Goal: Information Seeking & Learning: Learn about a topic

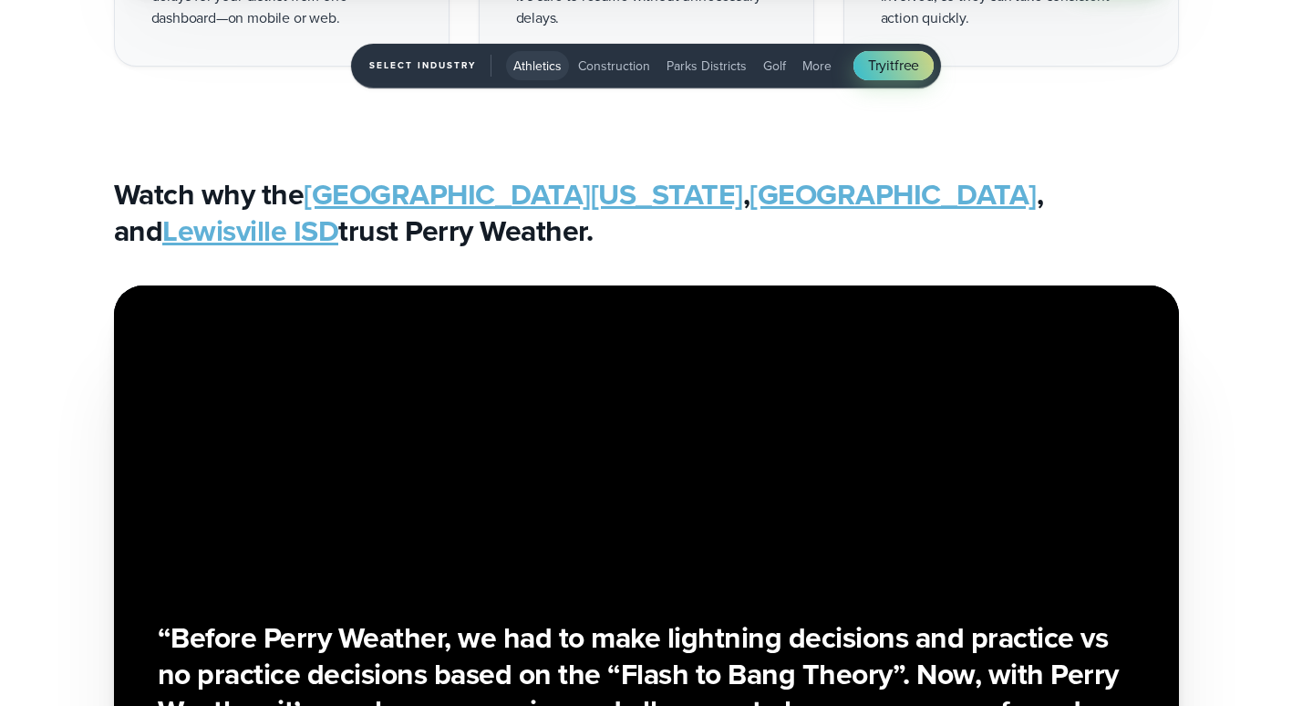
scroll to position [3423, 0]
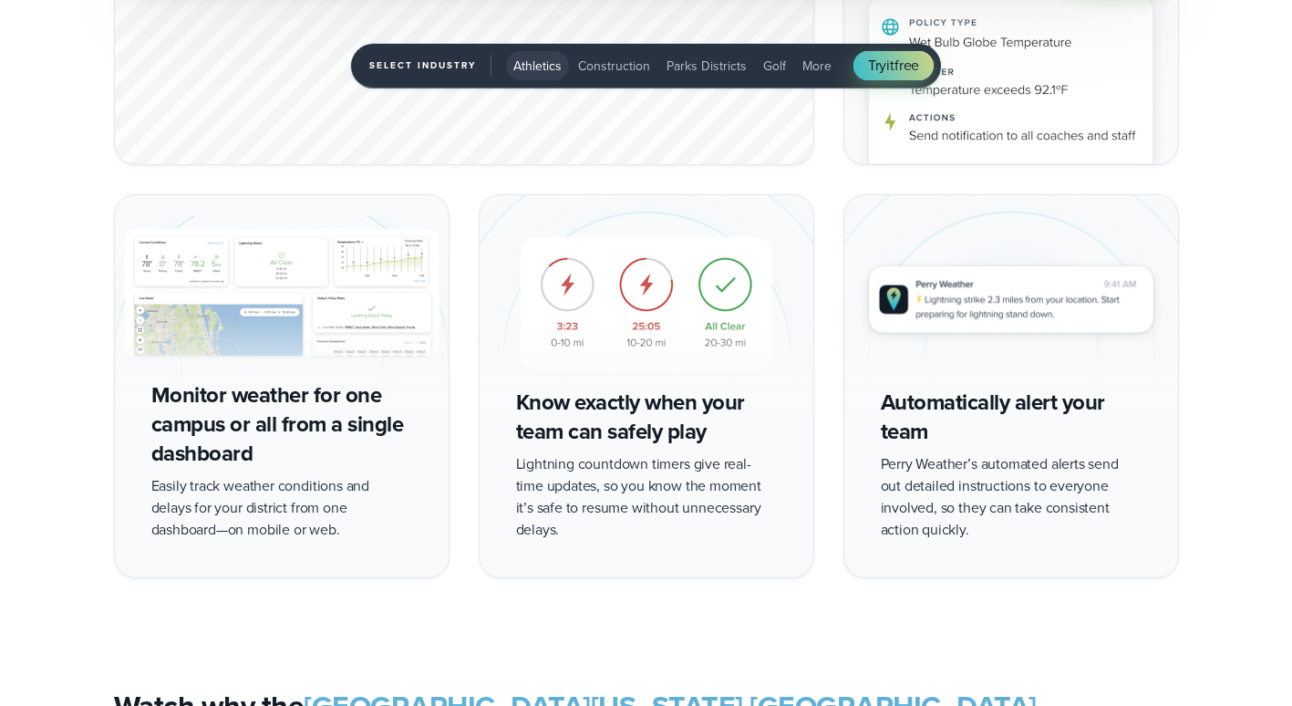
click at [337, 295] on img "1 of 5" at bounding box center [282, 304] width 334 height 218
click at [295, 307] on img "1 of 5" at bounding box center [282, 304] width 334 height 218
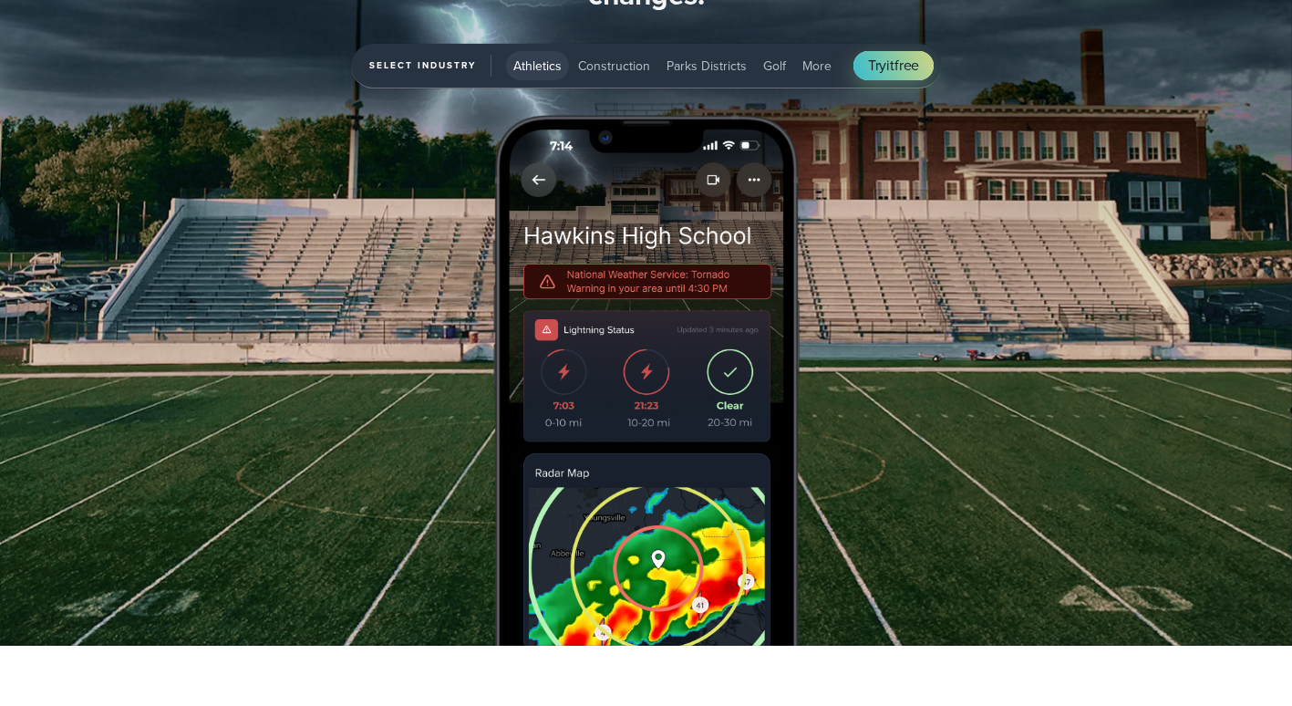
scroll to position [2332, 0]
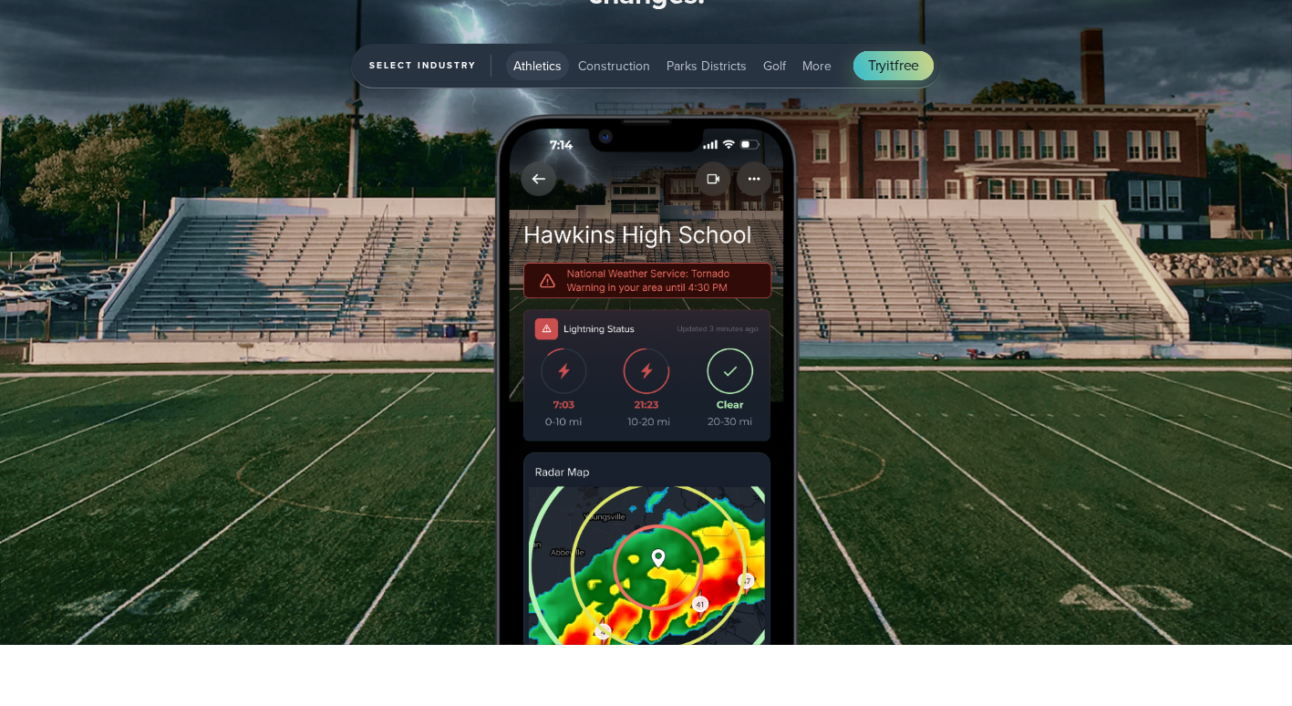
click at [548, 65] on span "Athletics" at bounding box center [537, 66] width 48 height 19
drag, startPoint x: 454, startPoint y: 64, endPoint x: 751, endPoint y: 65, distance: 297.3
click at [751, 65] on div "Select Industry Athletics Athletics Construction Parks Districts Golf More Try …" at bounding box center [646, 66] width 590 height 45
click at [756, 65] on button "Golf" at bounding box center [774, 65] width 37 height 29
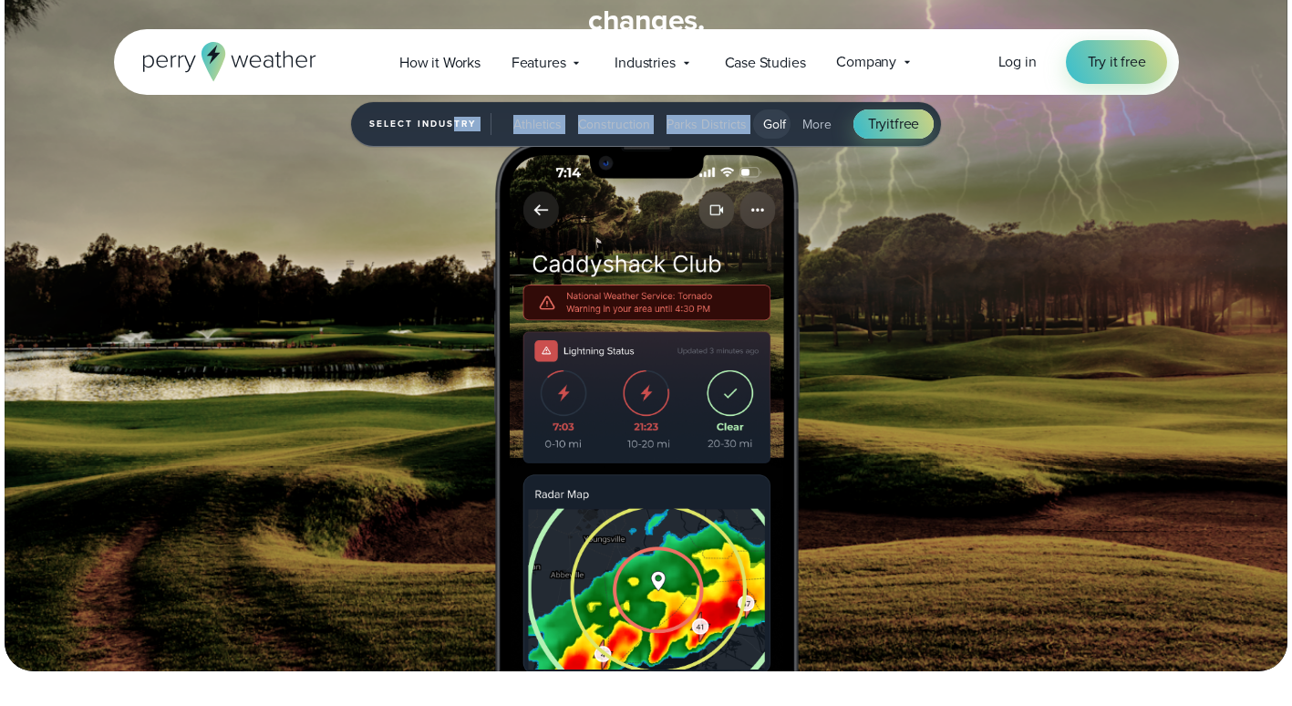
scroll to position [2298, 0]
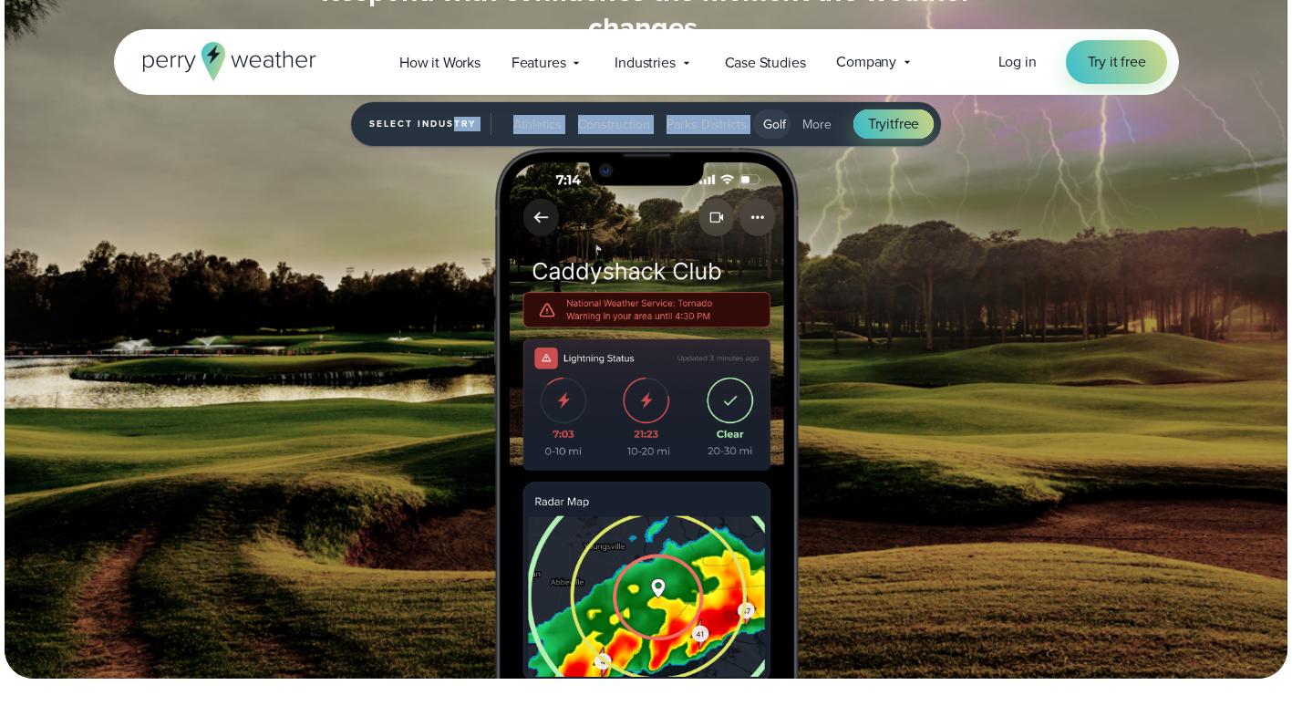
click at [696, 123] on span "Parks Districts" at bounding box center [707, 124] width 80 height 19
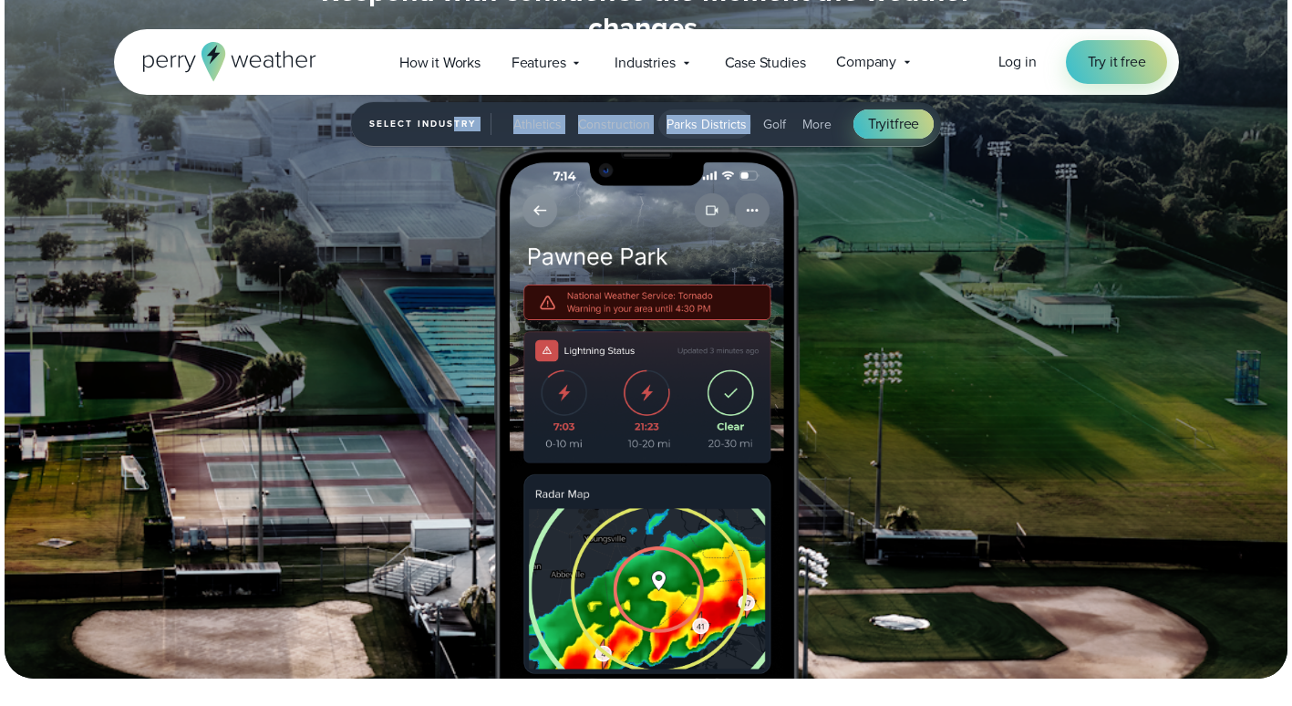
click at [798, 195] on img "3 of 5" at bounding box center [647, 413] width 336 height 531
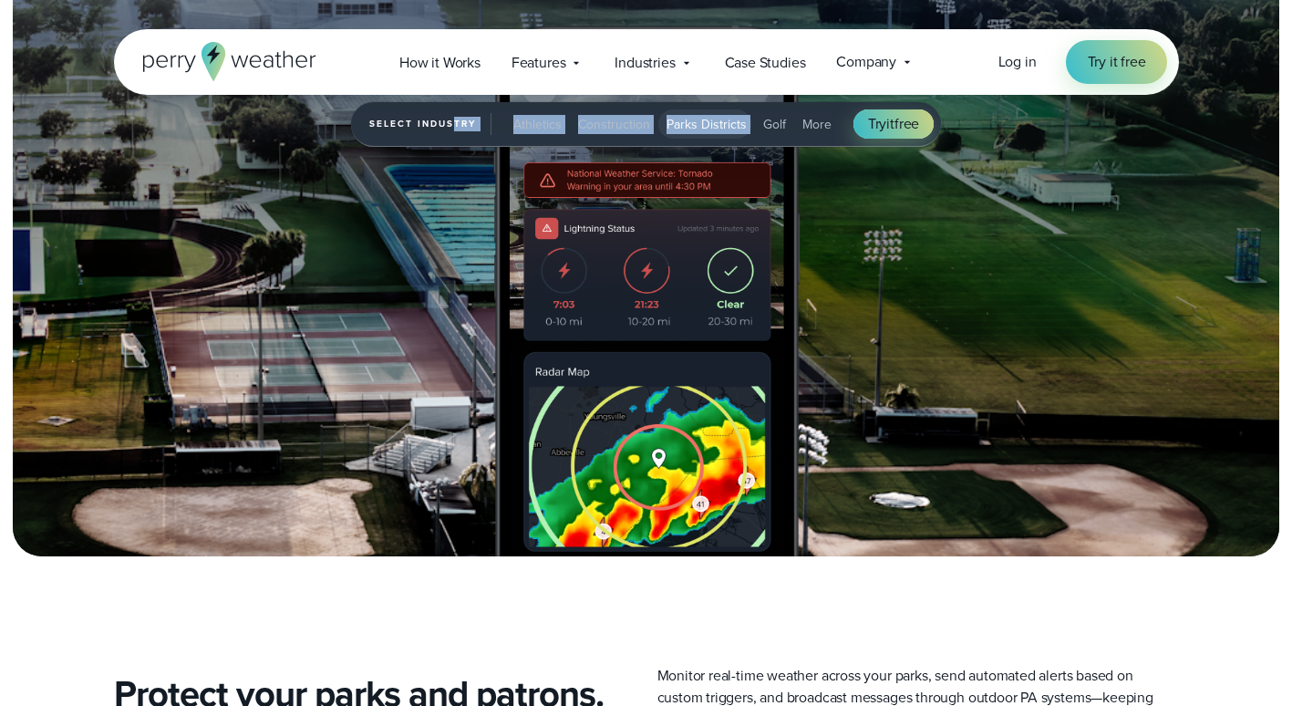
scroll to position [2006, 0]
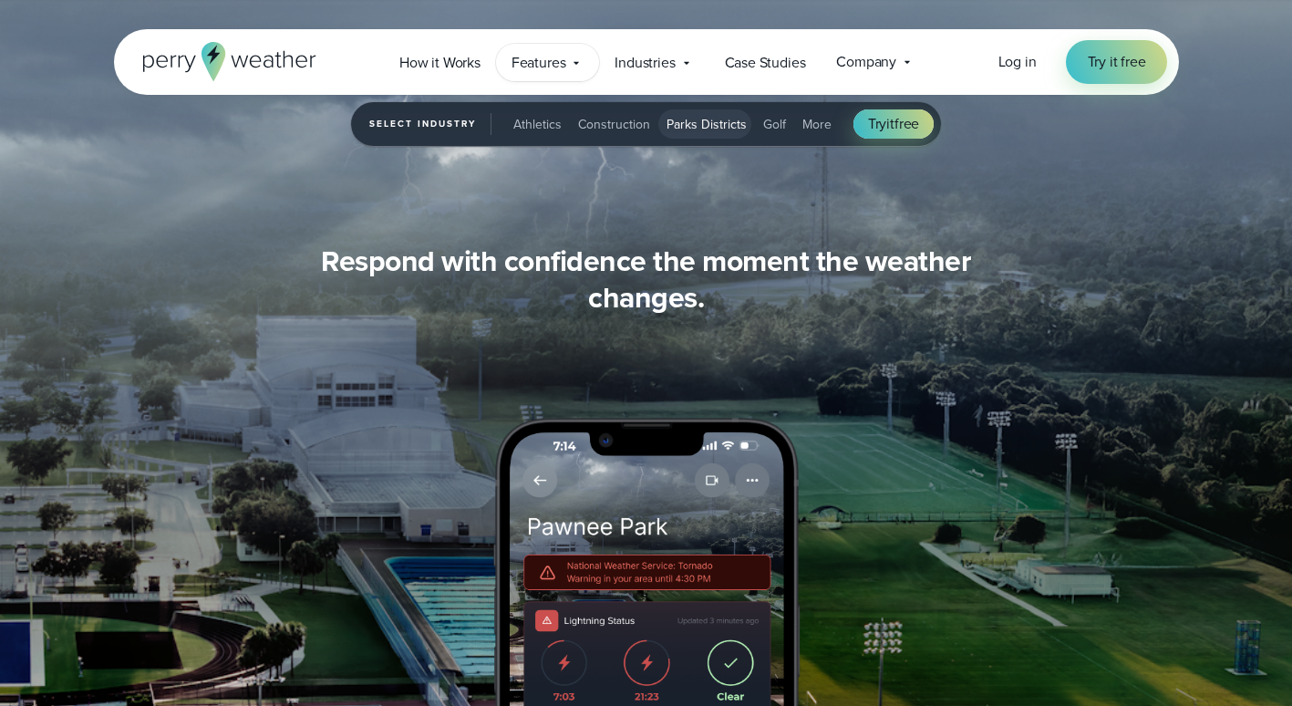
click at [539, 63] on span "Features" at bounding box center [539, 63] width 55 height 22
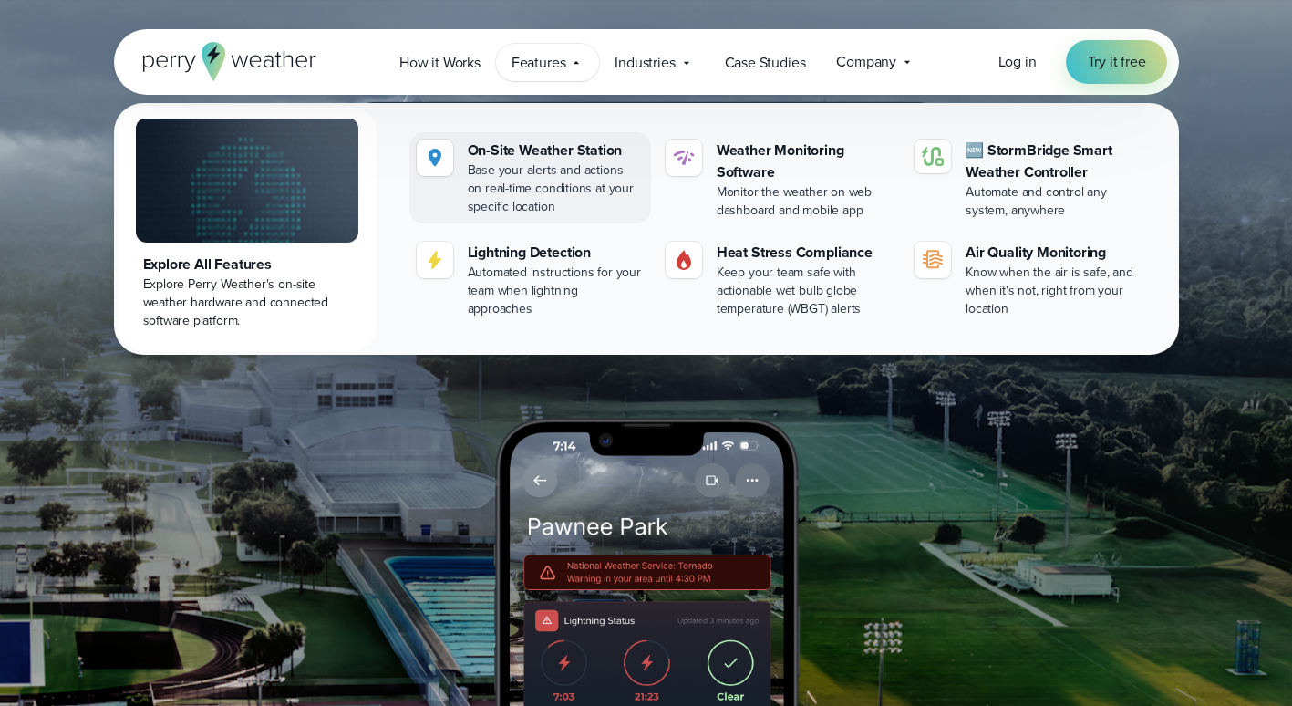
click at [492, 181] on div "Base your alerts and actions on real-time conditions at your specific location" at bounding box center [556, 188] width 176 height 55
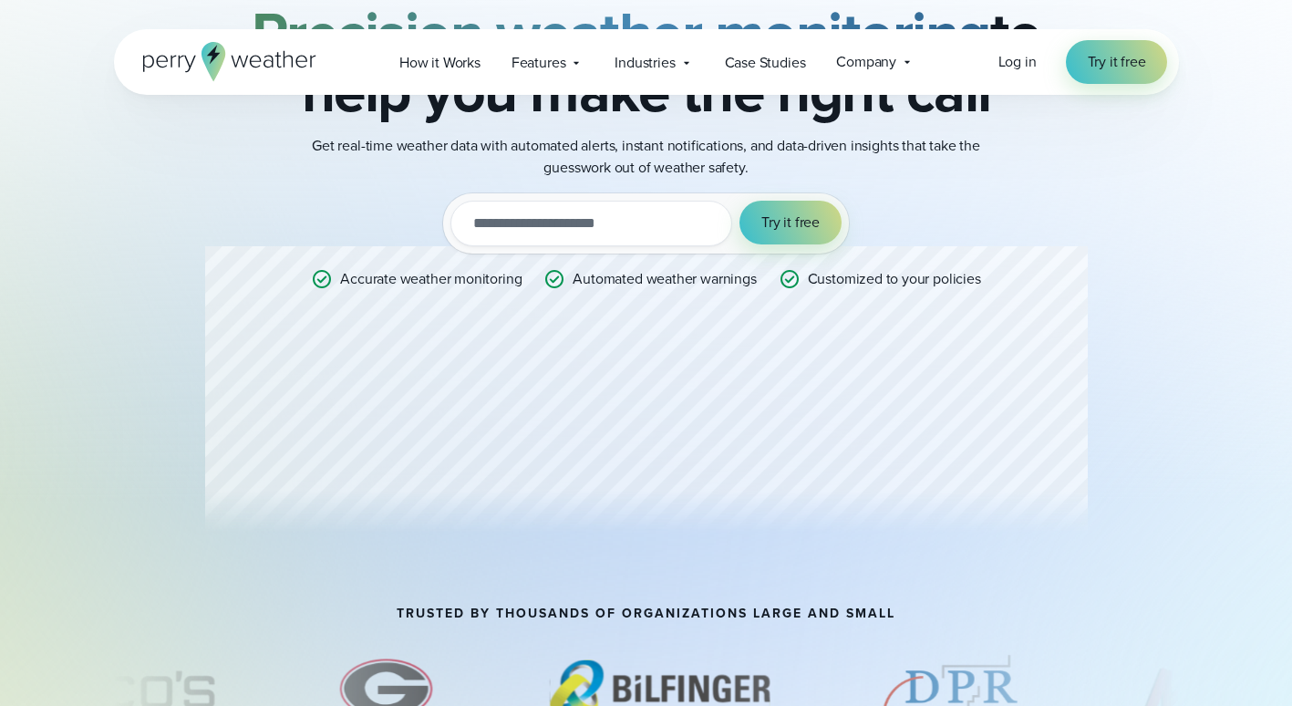
scroll to position [187, 0]
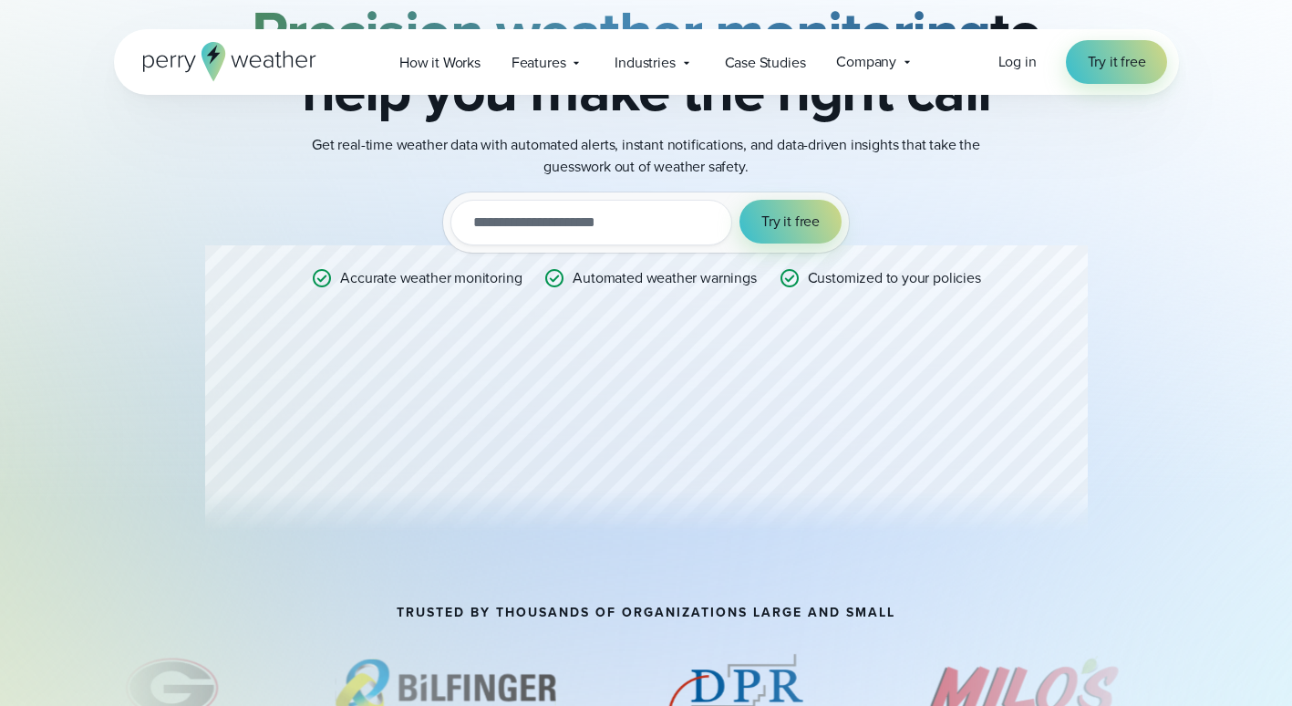
click at [625, 418] on div "Professional Weather Station Precision weather monitoring to help you make the …" at bounding box center [646, 256] width 883 height 581
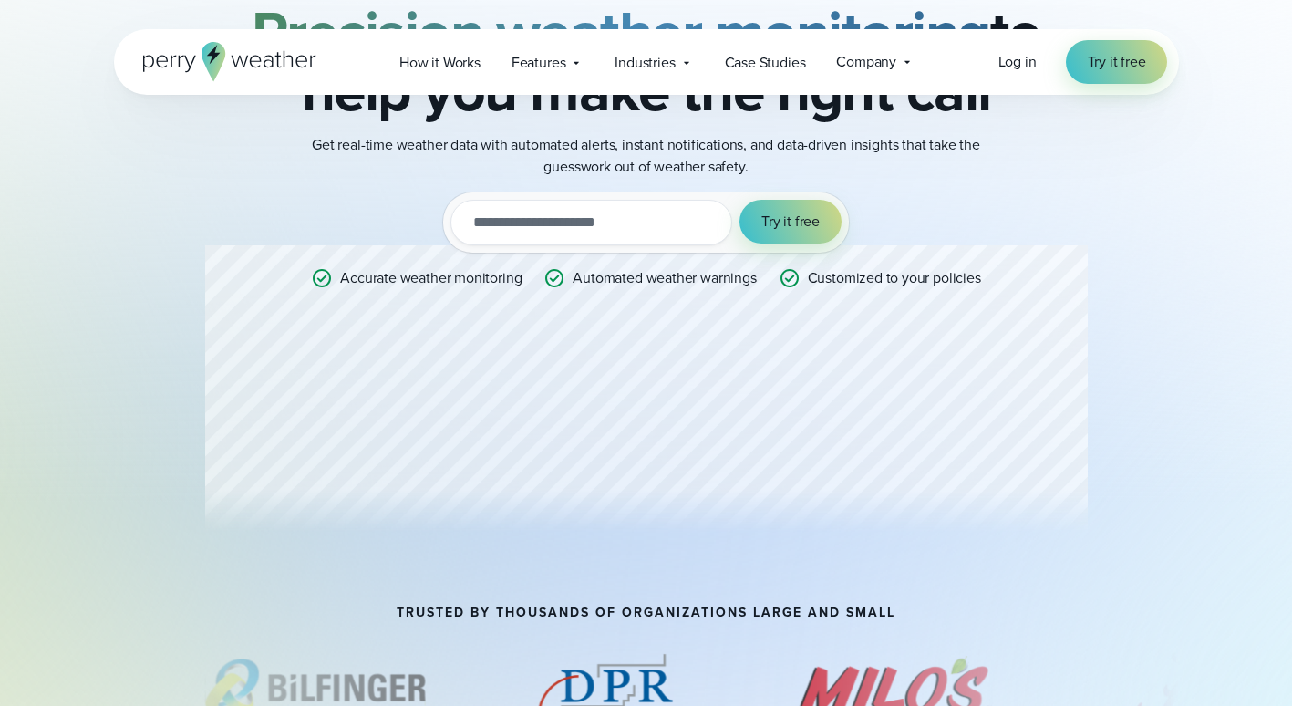
click at [603, 429] on div "Professional Weather Station Precision weather monitoring to help you make the …" at bounding box center [646, 256] width 883 height 581
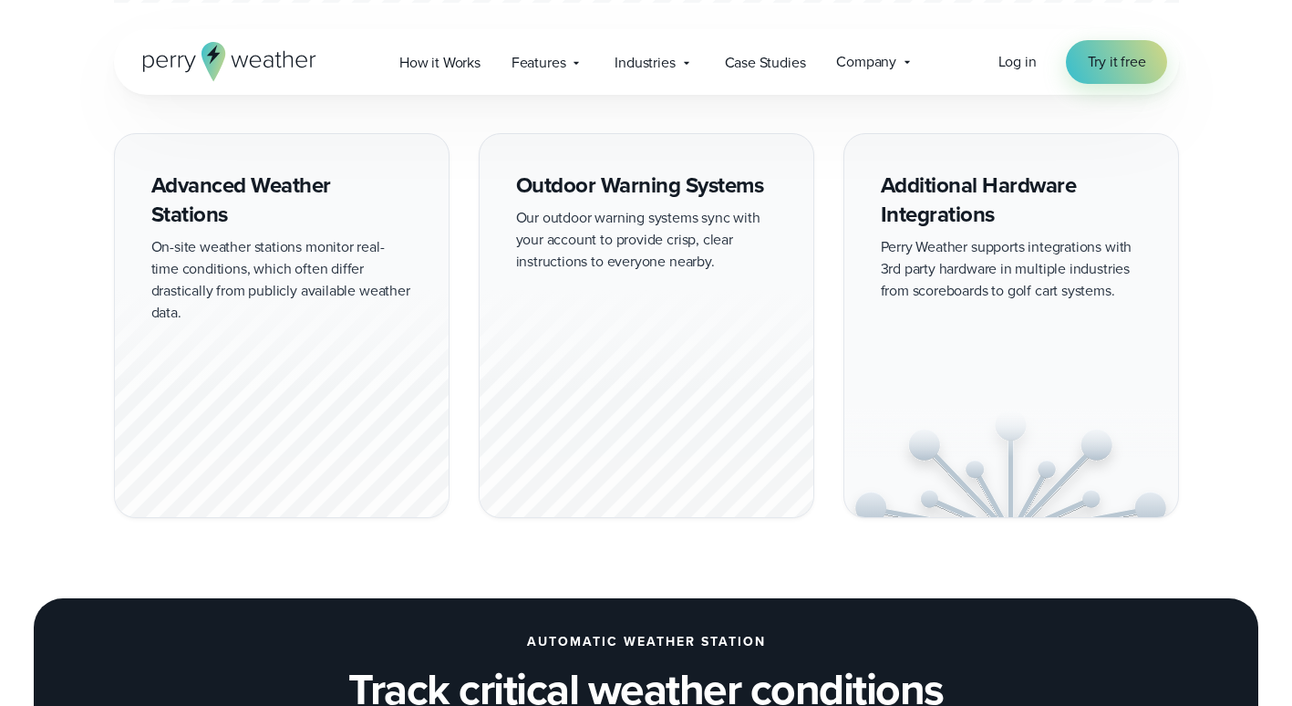
scroll to position [1630, 0]
drag, startPoint x: 386, startPoint y: 298, endPoint x: 196, endPoint y: 272, distance: 191.5
click at [196, 289] on div at bounding box center [282, 402] width 334 height 227
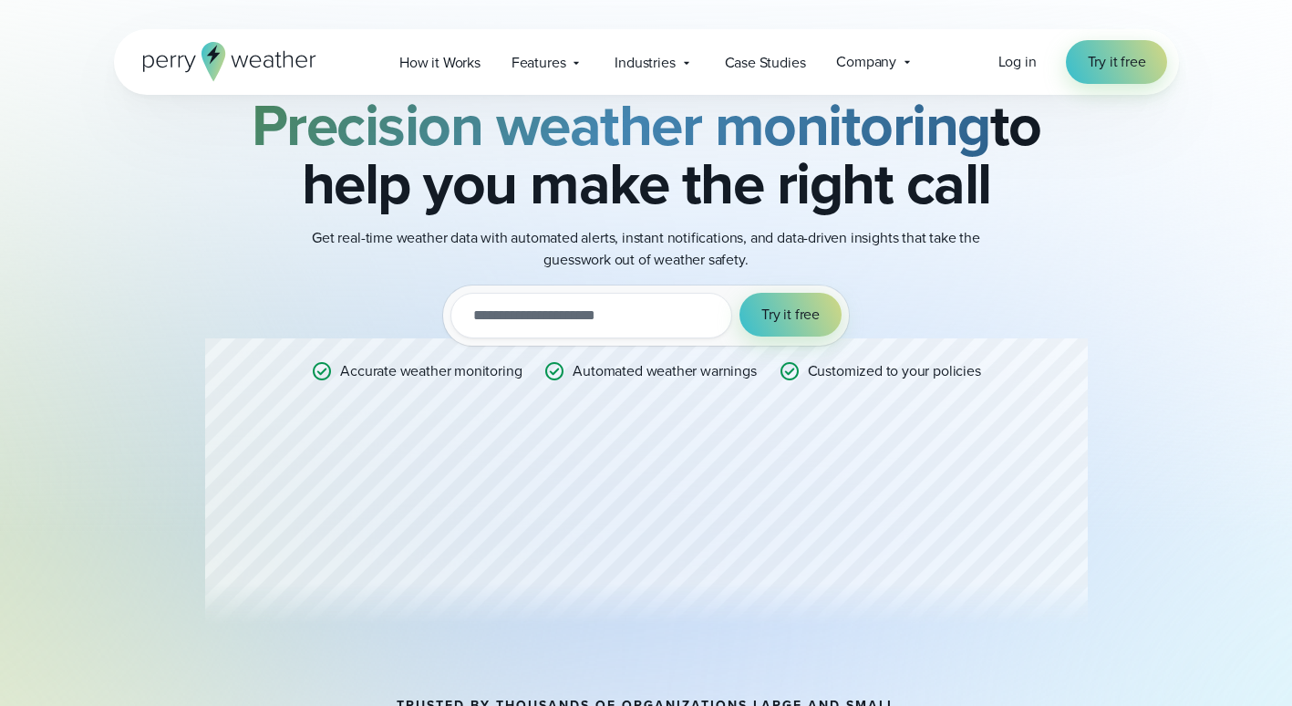
scroll to position [131, 0]
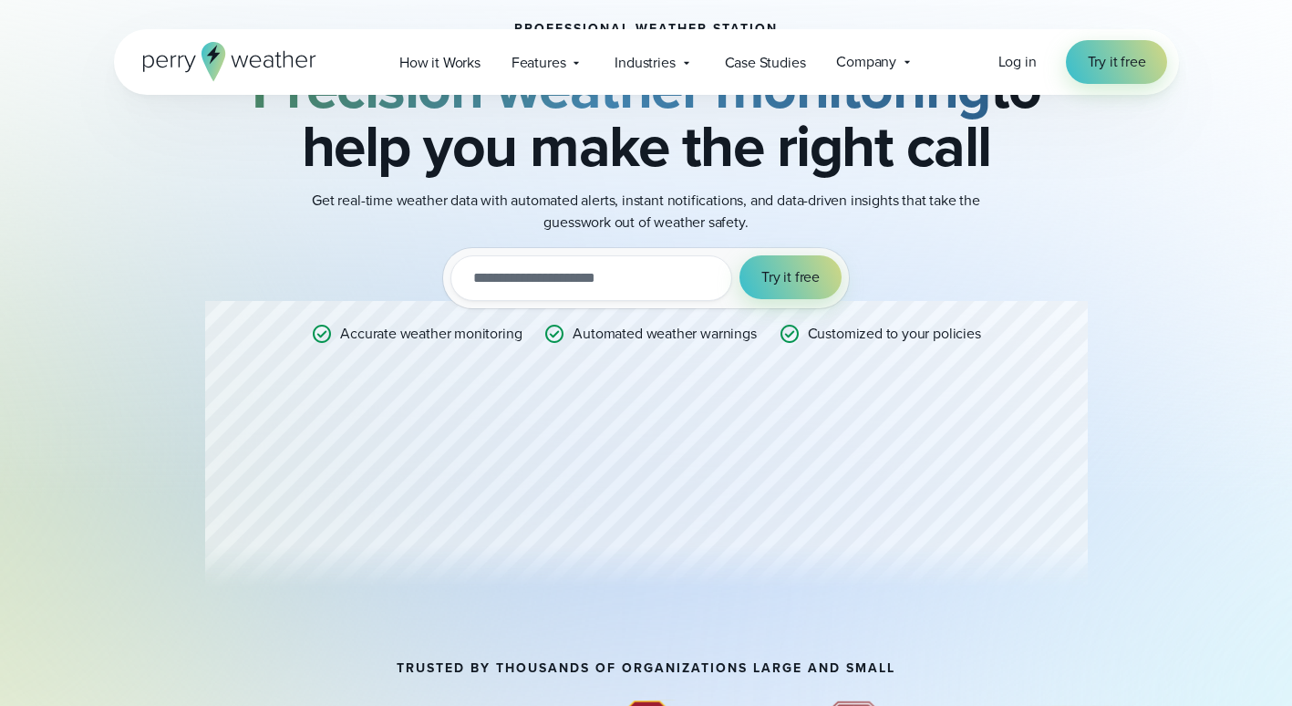
click at [657, 462] on div "Professional Weather Station Precision weather monitoring to help you make the …" at bounding box center [646, 312] width 883 height 581
click at [560, 59] on span "Features" at bounding box center [539, 63] width 55 height 22
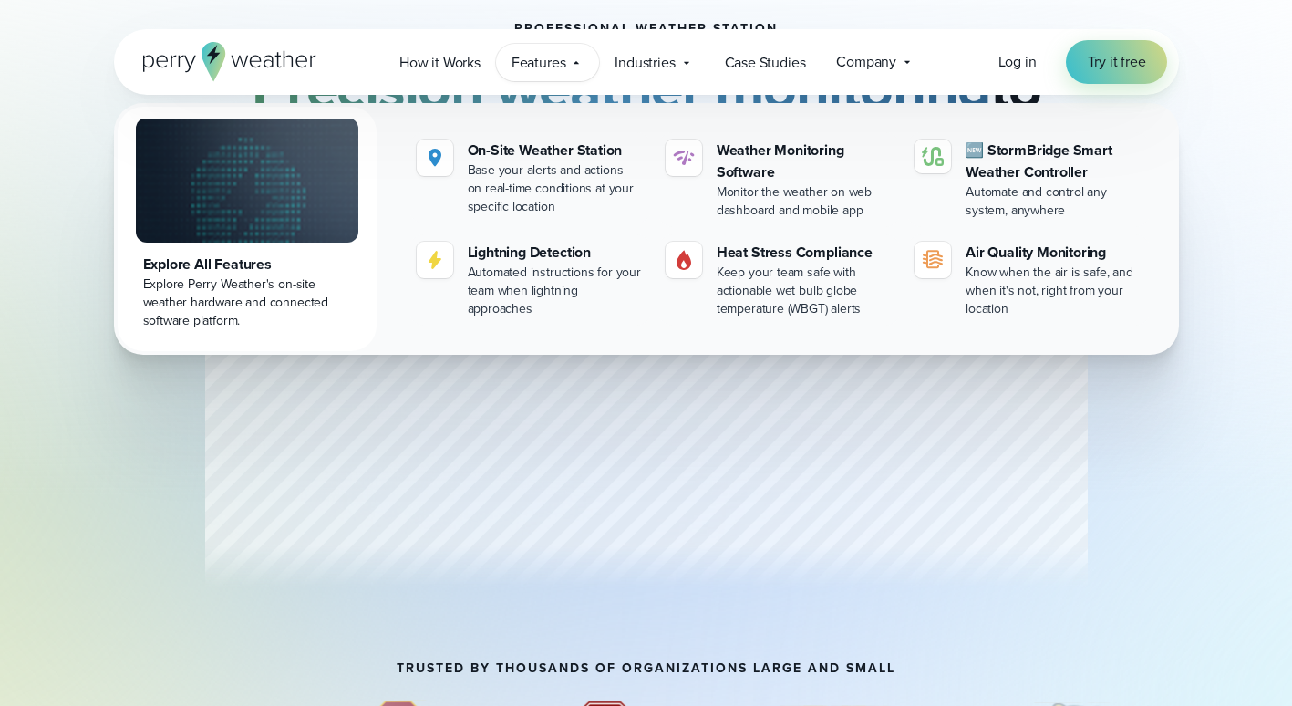
click at [560, 59] on span "Features" at bounding box center [539, 63] width 55 height 22
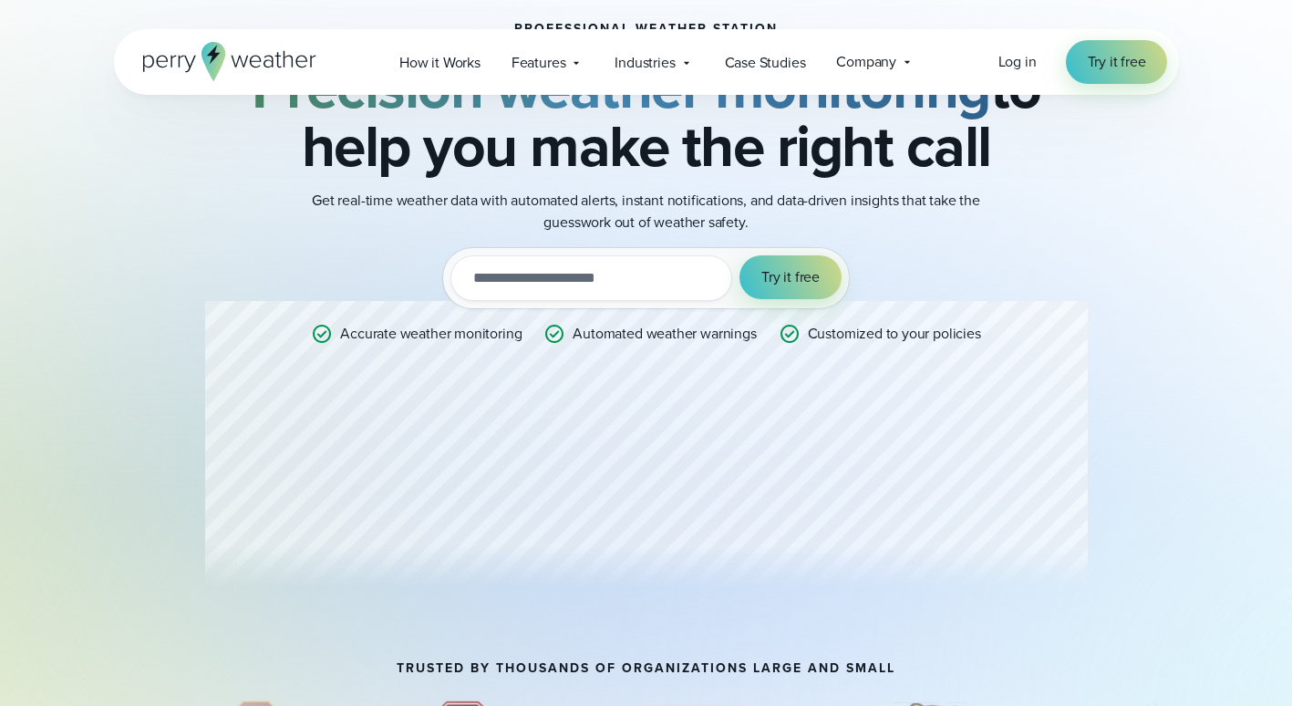
drag, startPoint x: 688, startPoint y: 461, endPoint x: 549, endPoint y: 454, distance: 139.7
click at [549, 454] on div "Professional Weather Station Precision weather monitoring to help you make the …" at bounding box center [646, 312] width 883 height 581
drag, startPoint x: 708, startPoint y: 459, endPoint x: 209, endPoint y: 548, distance: 506.8
click at [209, 548] on div "Professional Weather Station Precision weather monitoring to help you make the …" at bounding box center [646, 312] width 883 height 581
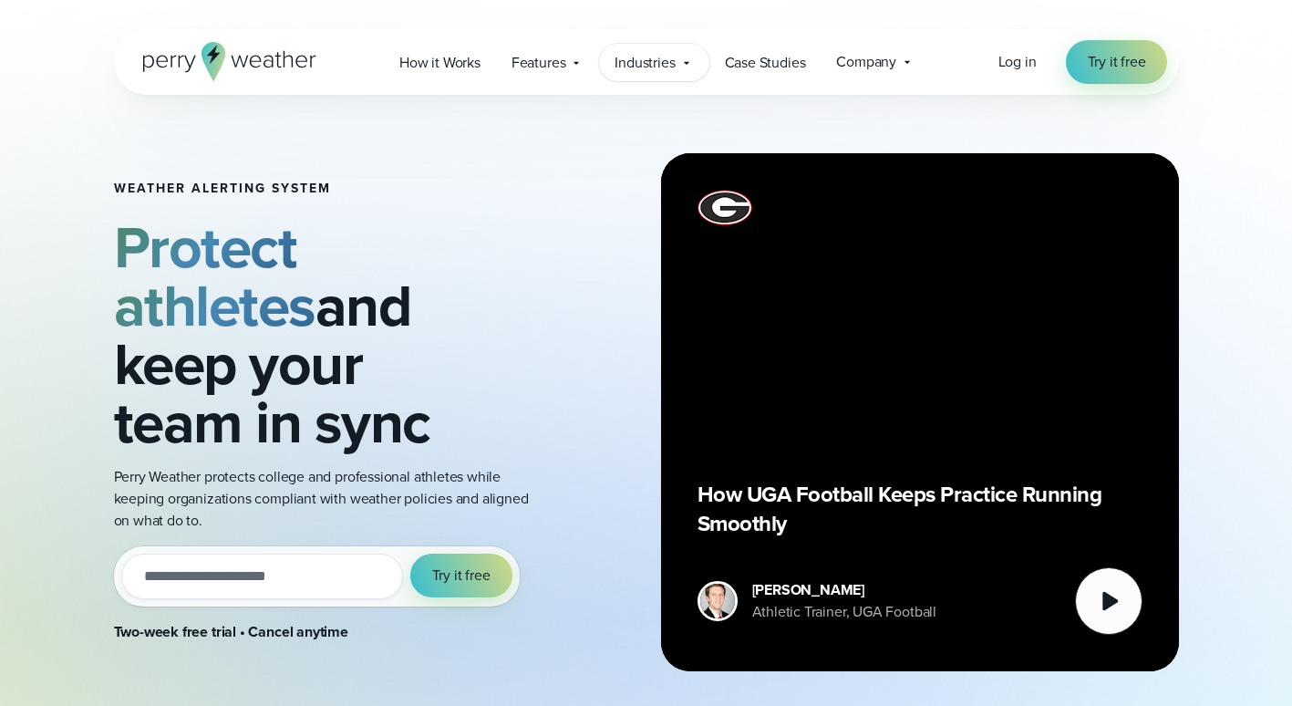
click at [661, 48] on div "Industries Featured Case Study How PGA of America is Prioritizing Golfer Safety…" at bounding box center [653, 62] width 109 height 37
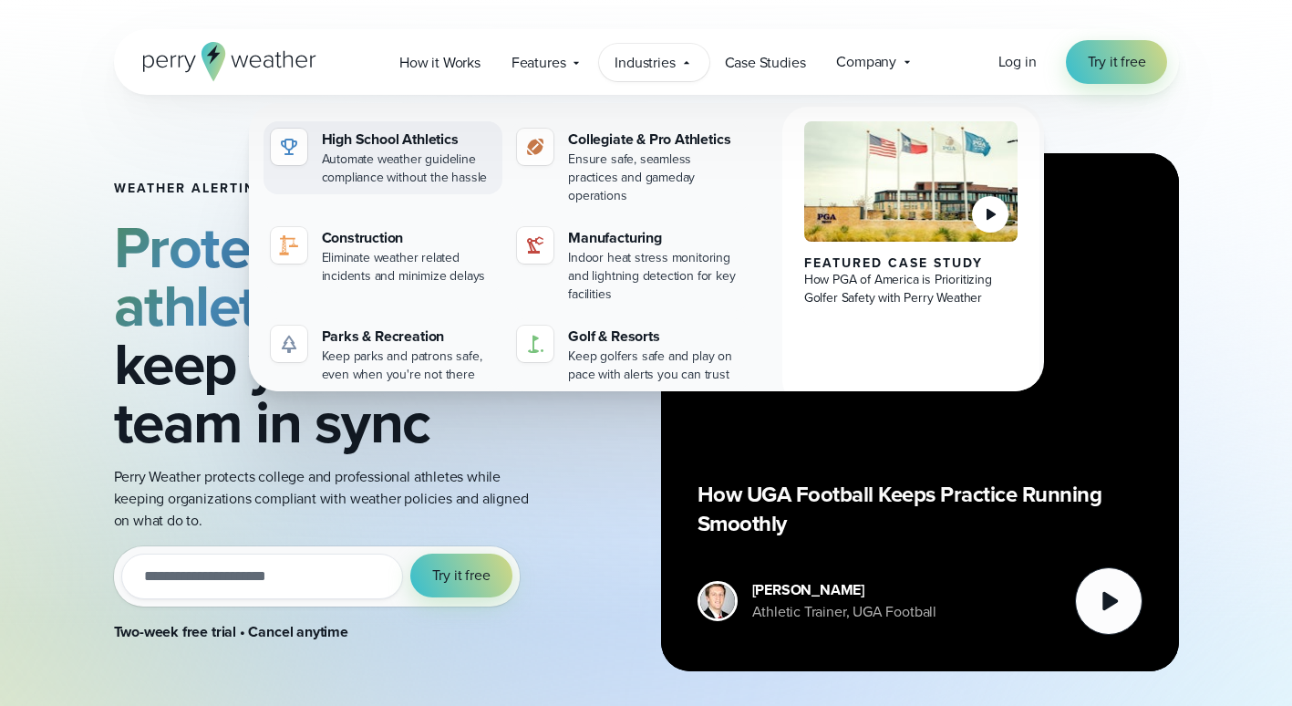
click at [404, 140] on div "High School Athletics" at bounding box center [409, 140] width 174 height 22
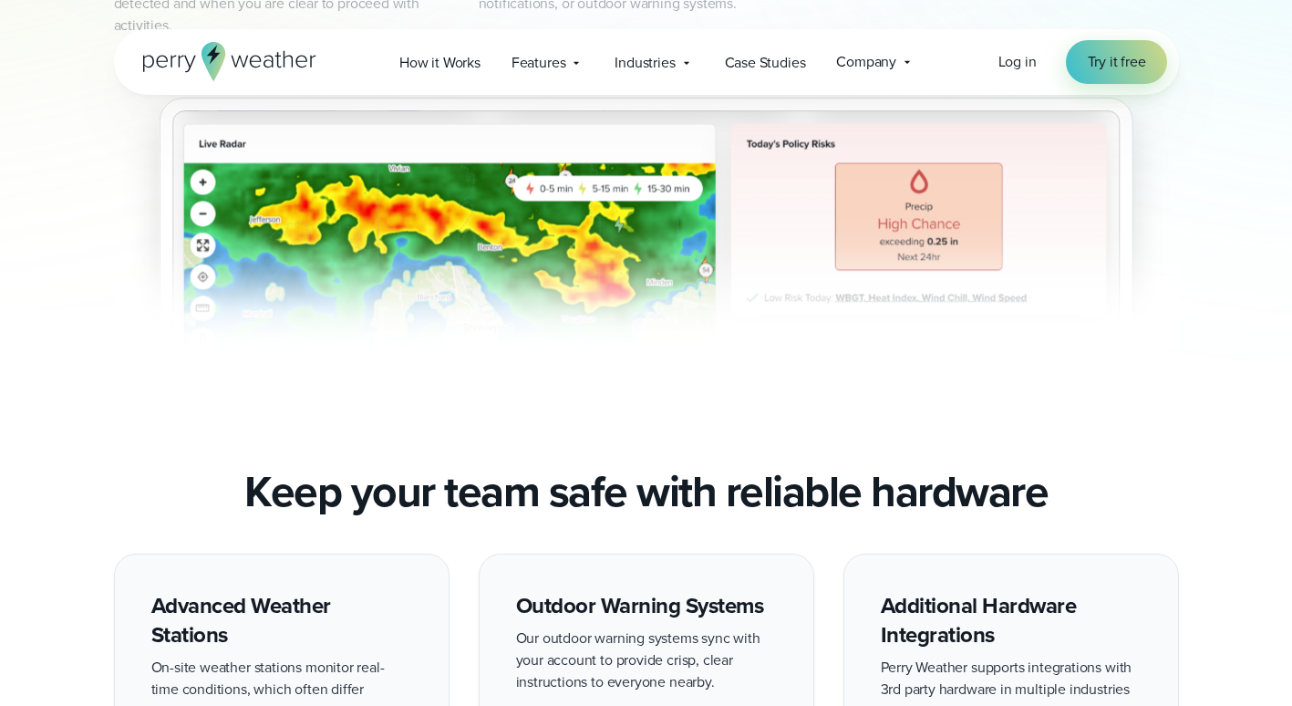
scroll to position [1519, 0]
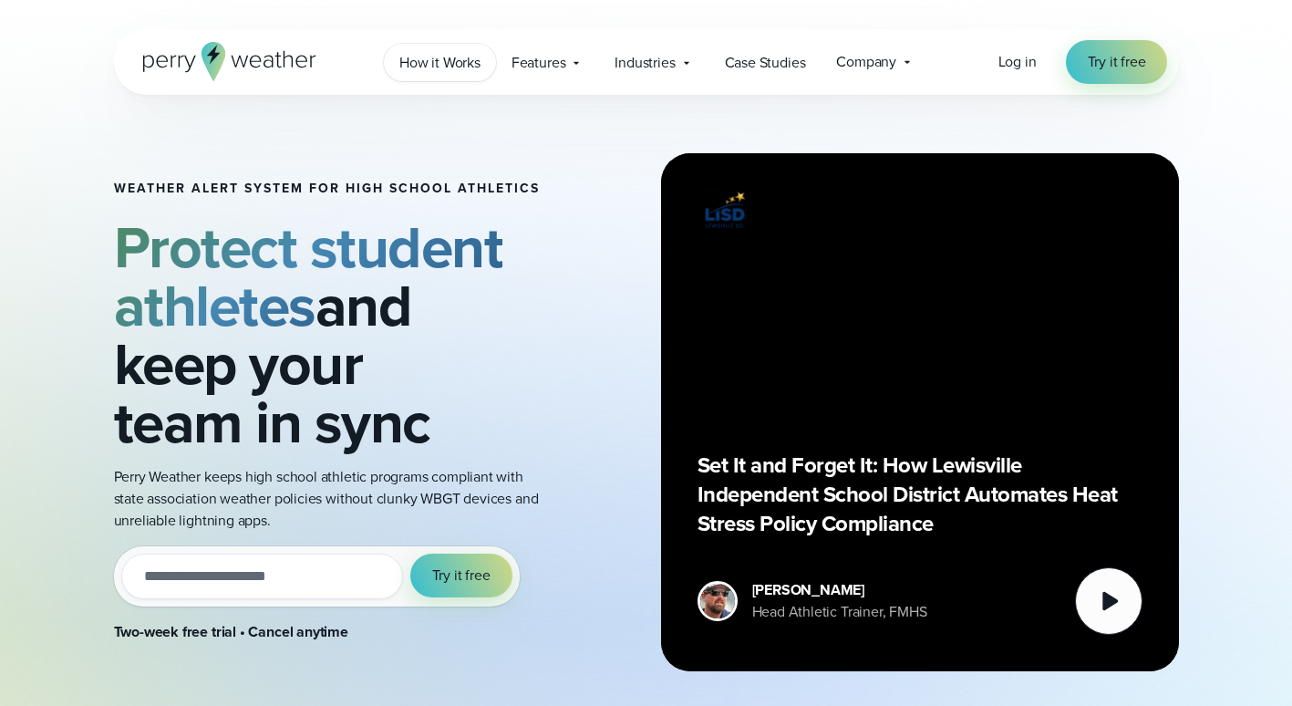
click at [431, 71] on span "How it Works" at bounding box center [439, 63] width 81 height 22
